Goal: Task Accomplishment & Management: Use online tool/utility

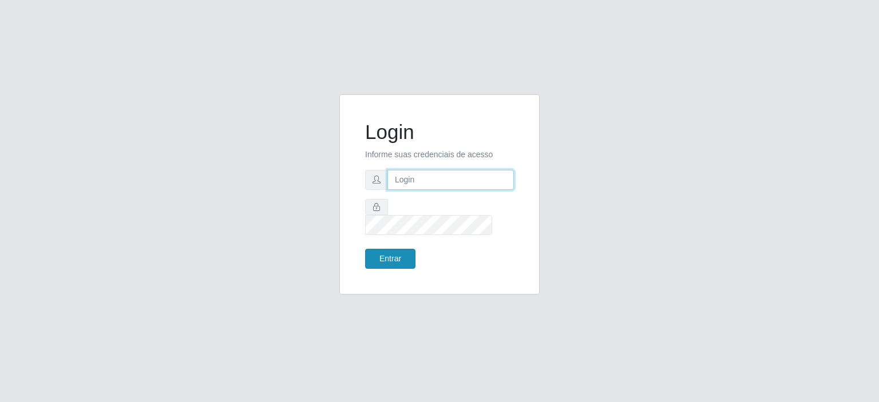
type input "[EMAIL_ADDRESS][DOMAIN_NAME]"
click at [394, 249] on button "Entrar" at bounding box center [390, 259] width 50 height 20
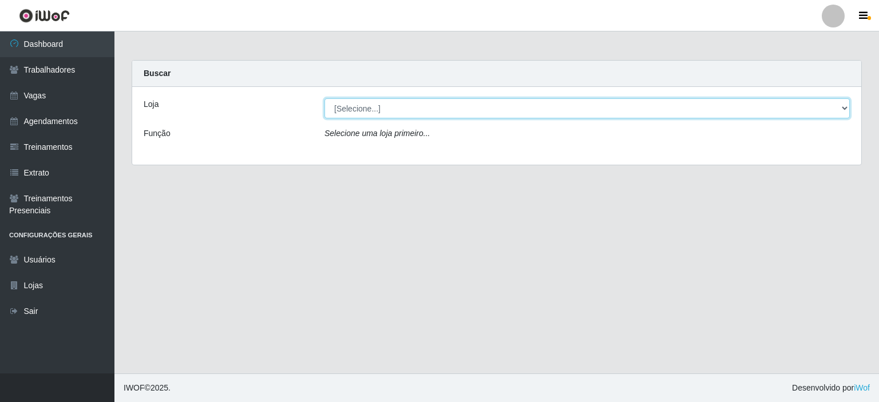
click at [427, 116] on select "[Selecione...] Preço Bom Supermercado" at bounding box center [586, 108] width 525 height 20
select select "387"
click at [324, 98] on select "[Selecione...] Preço Bom Supermercado" at bounding box center [586, 108] width 525 height 20
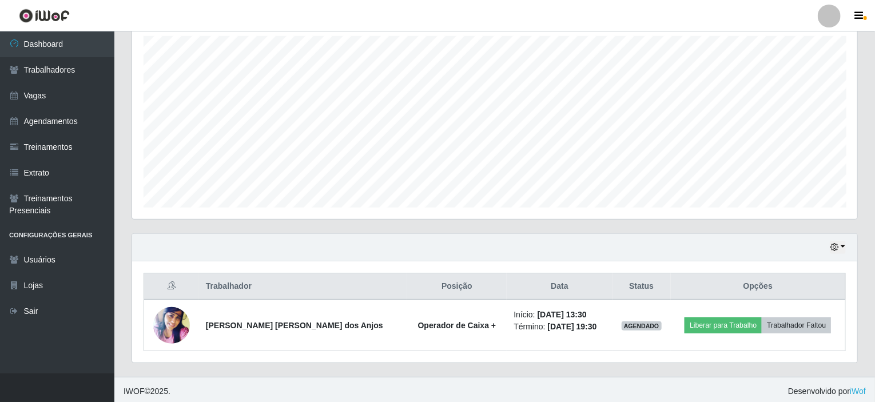
scroll to position [203, 0]
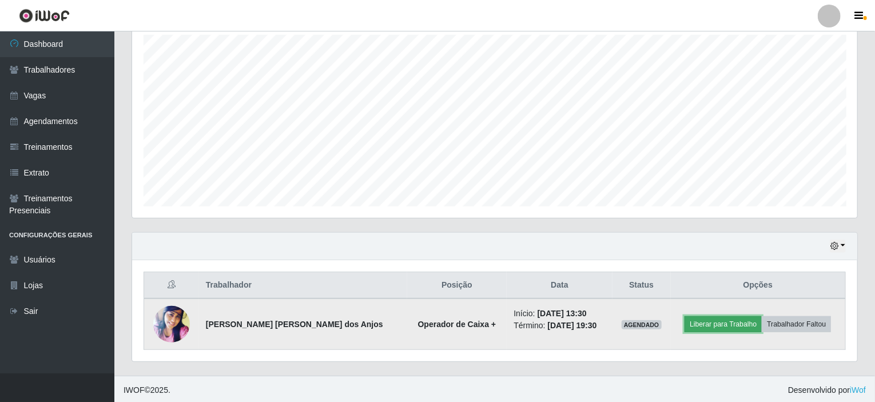
click at [712, 318] on button "Liberar para Trabalho" at bounding box center [723, 324] width 77 height 16
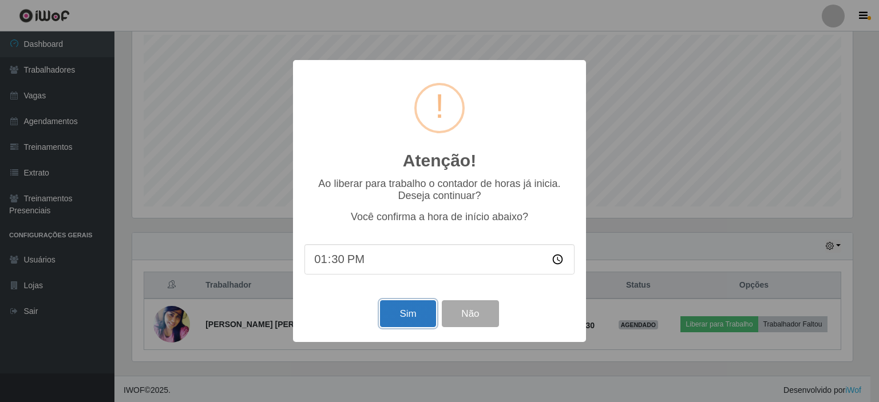
click at [399, 322] on button "Sim" at bounding box center [408, 313] width 56 height 27
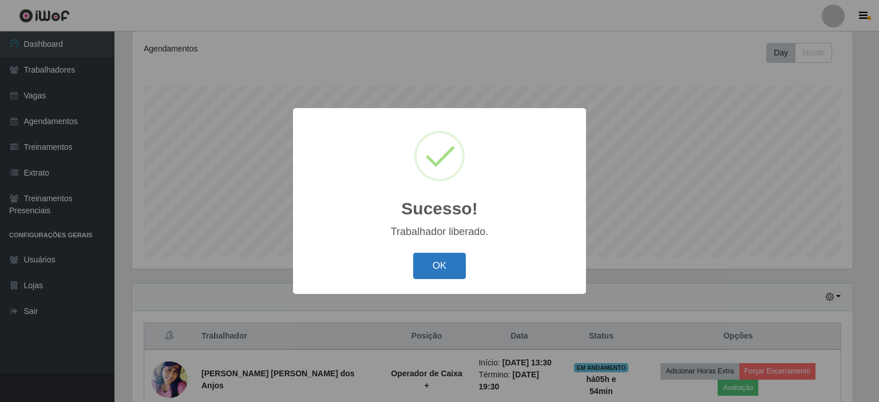
click at [434, 268] on button "OK" at bounding box center [439, 266] width 53 height 27
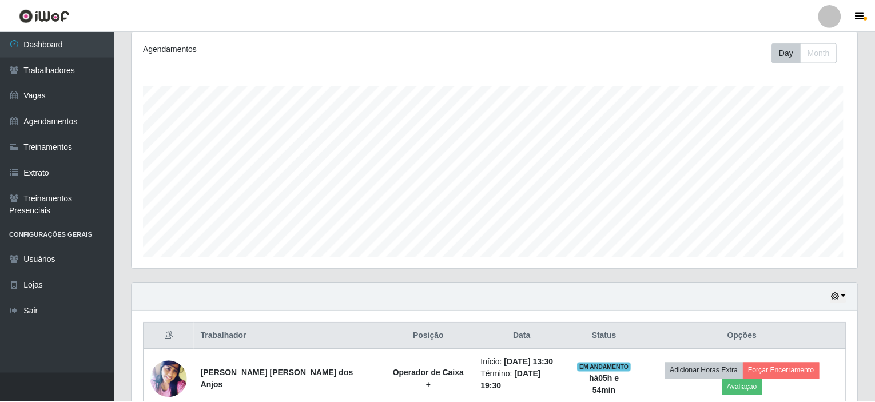
scroll to position [237, 726]
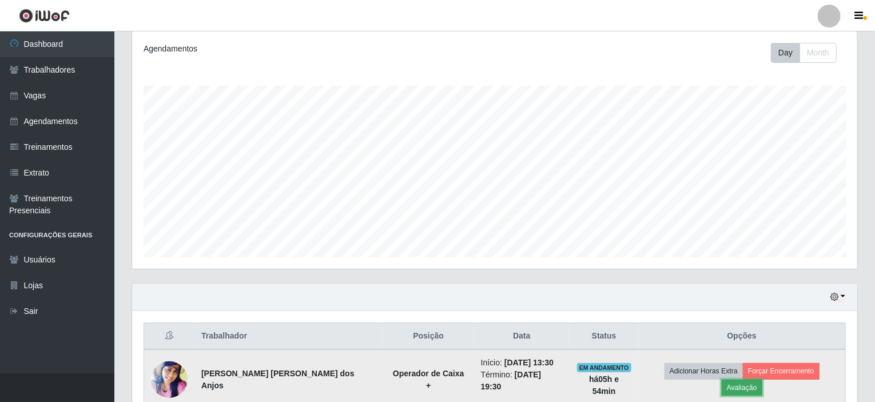
click at [763, 380] on button "Avaliação" at bounding box center [742, 388] width 41 height 16
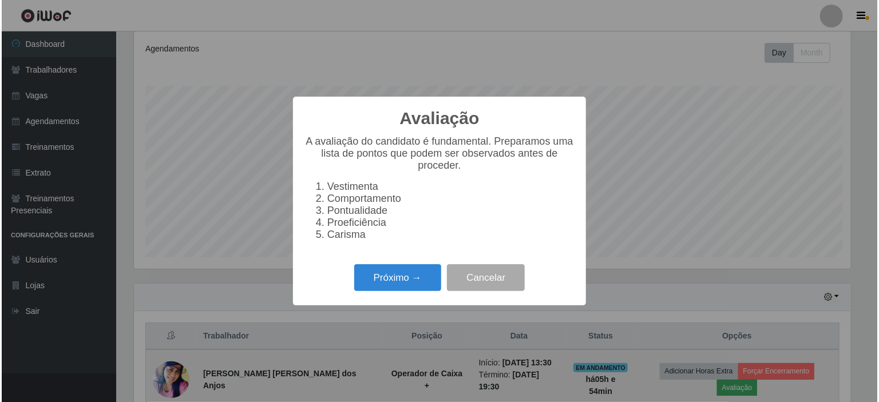
scroll to position [237, 721]
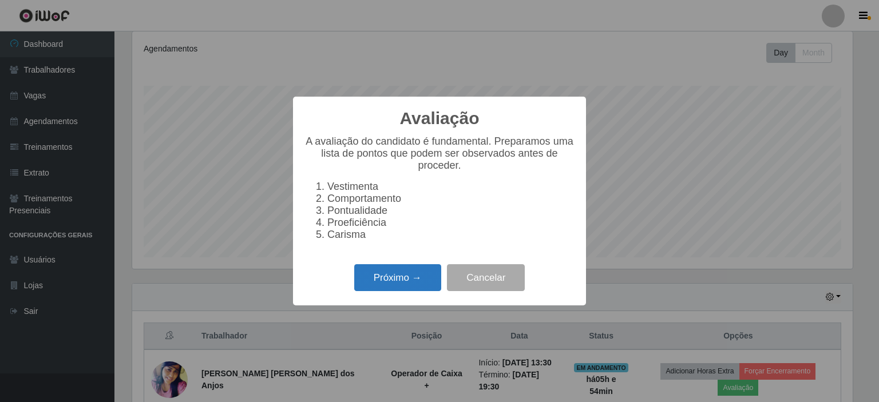
click at [388, 283] on button "Próximo →" at bounding box center [397, 277] width 87 height 27
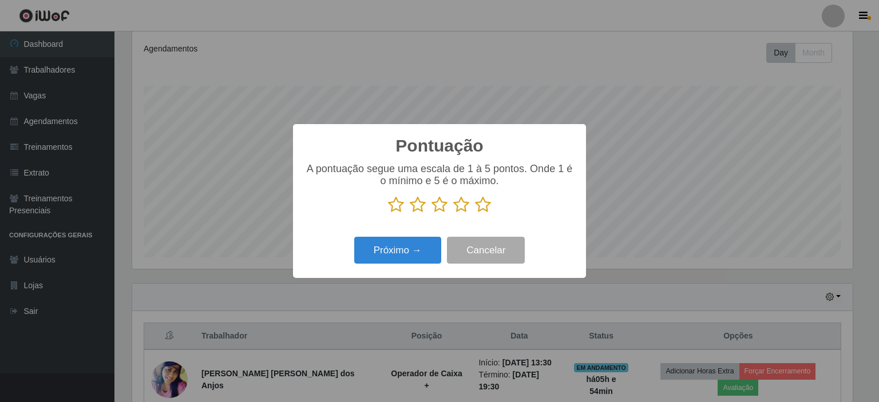
click at [487, 208] on icon at bounding box center [483, 204] width 16 height 17
click at [475, 213] on input "radio" at bounding box center [475, 213] width 0 height 0
click at [391, 256] on button "Próximo →" at bounding box center [397, 250] width 87 height 27
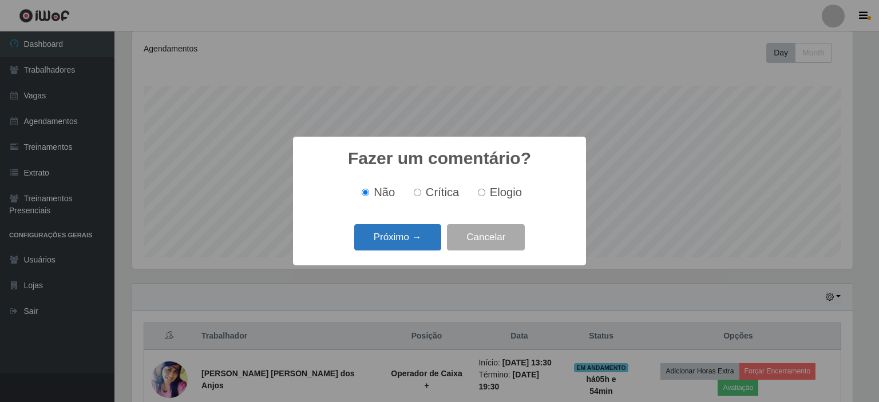
click at [390, 245] on button "Próximo →" at bounding box center [397, 237] width 87 height 27
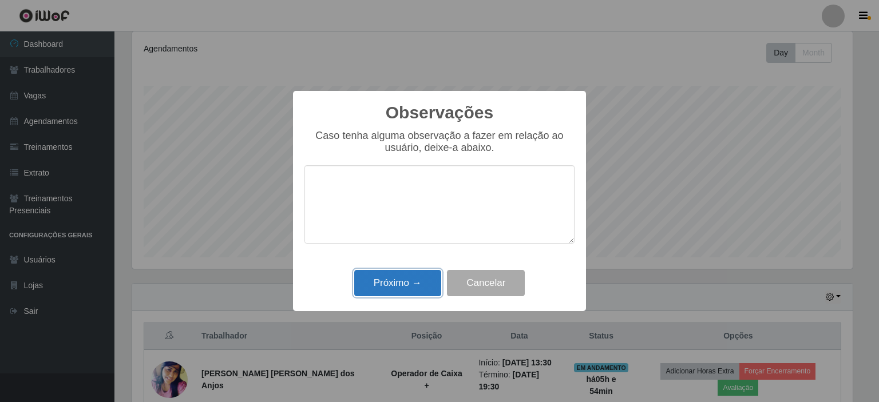
click at [382, 284] on button "Próximo →" at bounding box center [397, 283] width 87 height 27
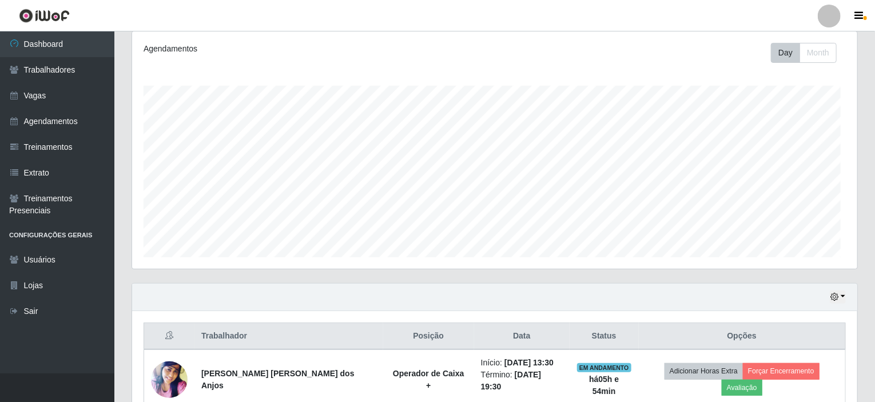
scroll to position [237, 726]
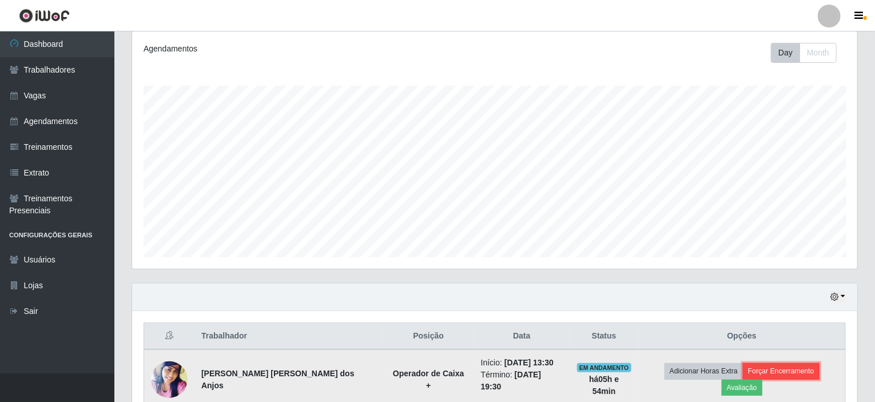
click at [748, 374] on button "Forçar Encerramento" at bounding box center [781, 371] width 77 height 16
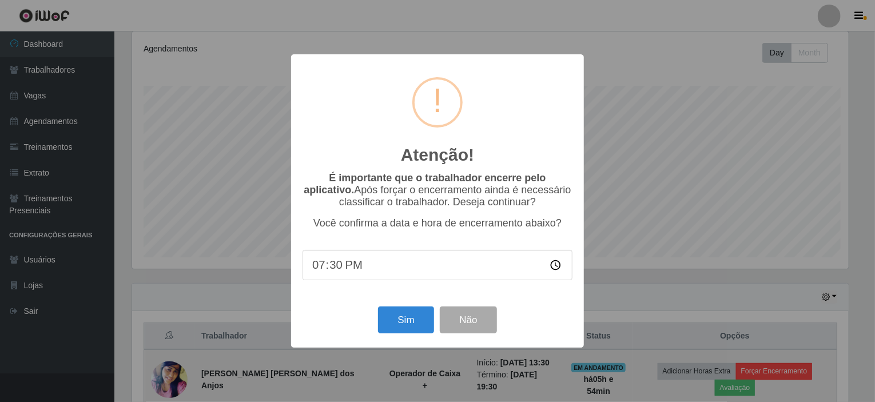
scroll to position [237, 721]
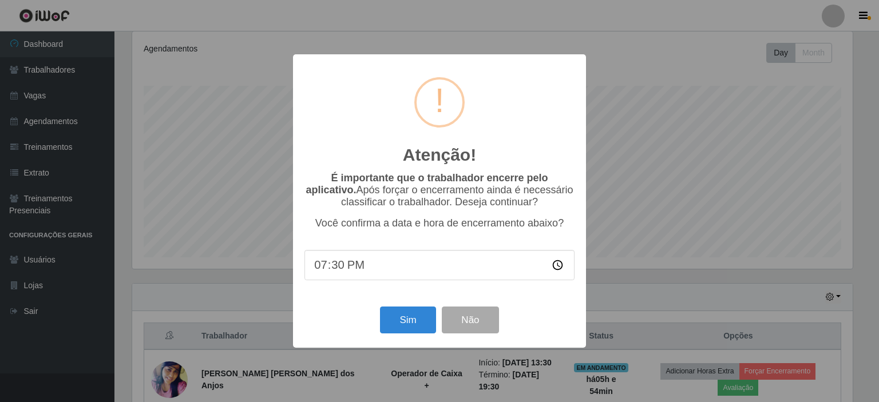
click at [338, 269] on input "19:30" at bounding box center [439, 265] width 270 height 30
click at [410, 324] on button "Sim" at bounding box center [408, 320] width 56 height 27
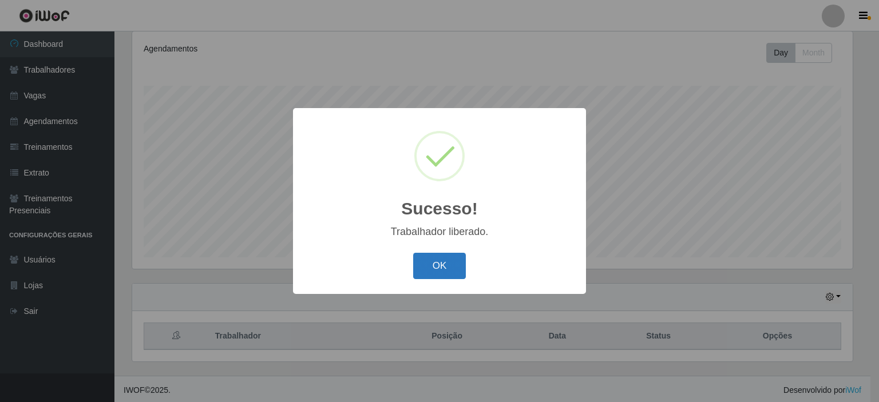
click at [439, 272] on button "OK" at bounding box center [439, 266] width 53 height 27
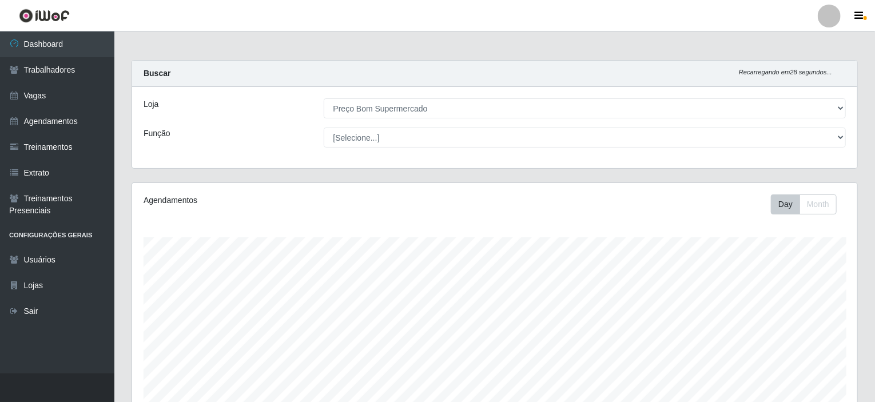
scroll to position [152, 0]
